Goal: Task Accomplishment & Management: Use online tool/utility

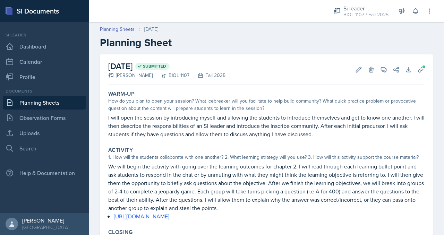
click at [53, 105] on link "Planning Sheets" at bounding box center [44, 103] width 83 height 14
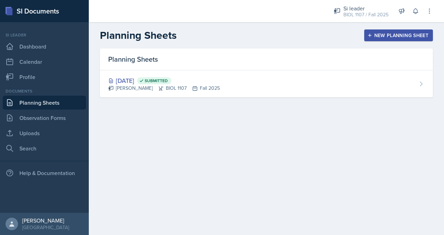
click at [377, 33] on div "New Planning Sheet" at bounding box center [399, 36] width 60 height 6
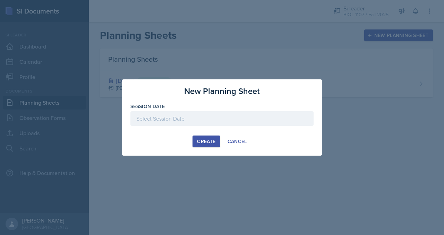
click at [228, 106] on div "Session Date" at bounding box center [221, 106] width 183 height 7
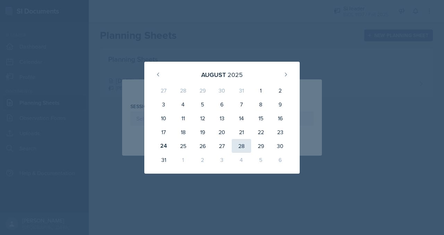
click at [245, 147] on div "28" at bounding box center [241, 146] width 19 height 14
type input "[DATE]"
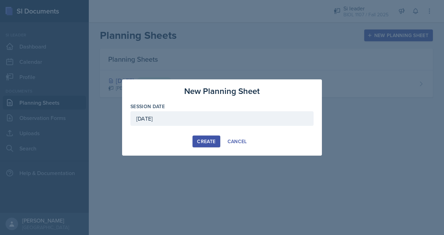
click at [207, 142] on div "Create" at bounding box center [206, 142] width 18 height 6
